Goal: Information Seeking & Learning: Learn about a topic

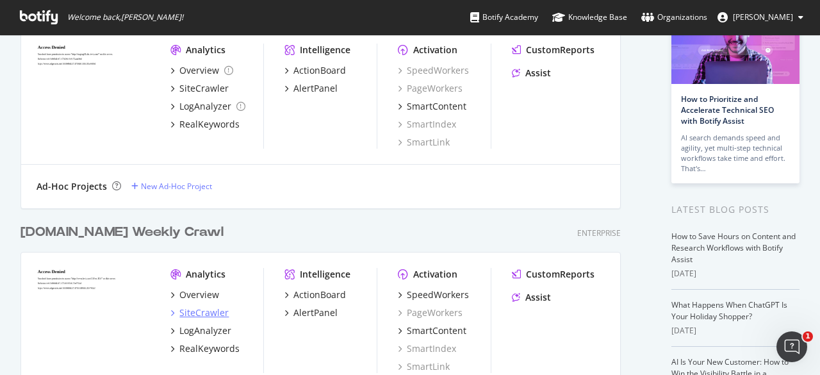
click at [193, 313] on div "SiteCrawler" at bounding box center [203, 312] width 49 height 13
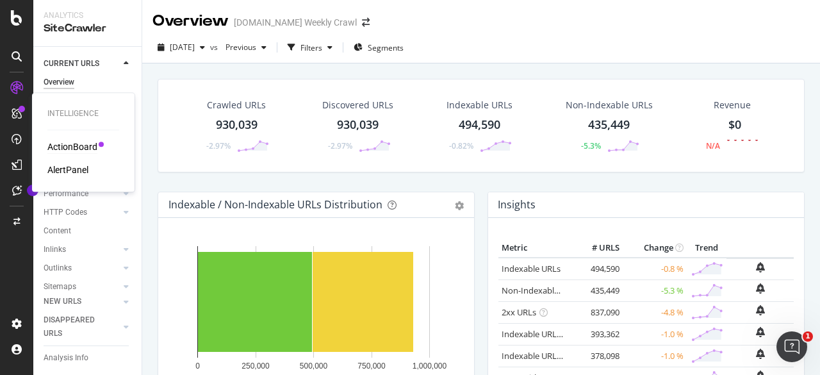
click at [73, 150] on div "ActionBoard" at bounding box center [72, 146] width 50 height 13
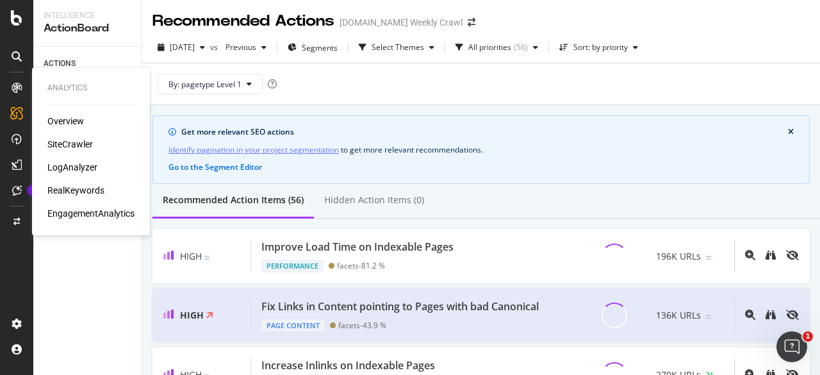
click at [70, 143] on div "SiteCrawler" at bounding box center [69, 144] width 45 height 13
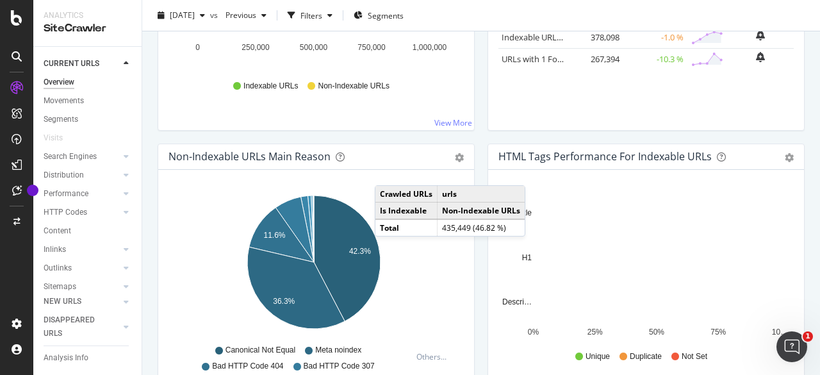
scroll to position [319, 0]
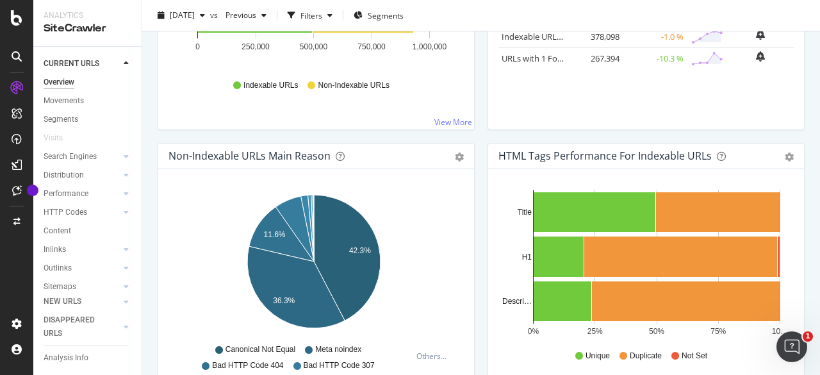
click at [405, 131] on div "Indexable / Non-Indexable URLs Distribution Bar Bar (by Percentage) Table Expor…" at bounding box center [316, 8] width 330 height 270
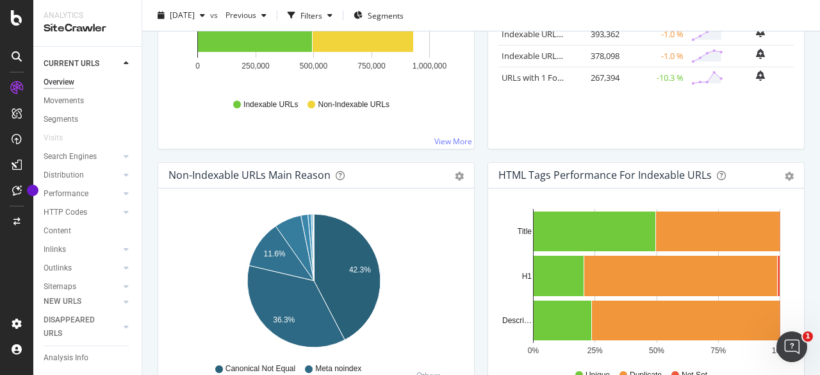
scroll to position [0, 0]
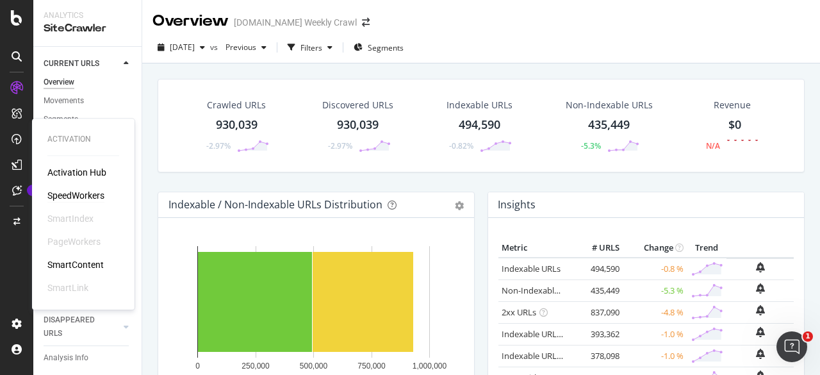
click at [81, 194] on div "SpeedWorkers" at bounding box center [75, 195] width 57 height 13
